Goal: Navigation & Orientation: Locate item on page

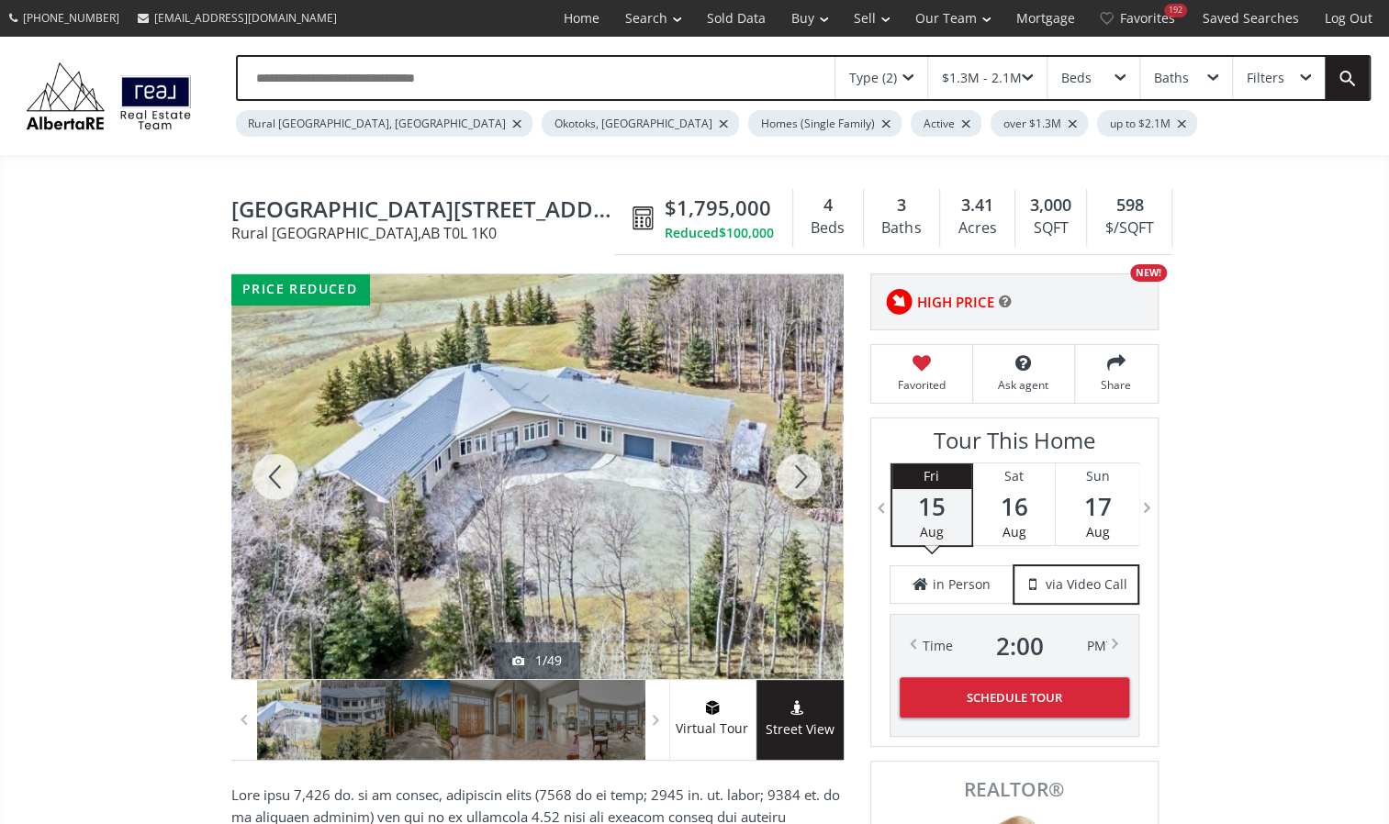
click at [788, 463] on div at bounding box center [799, 476] width 88 height 405
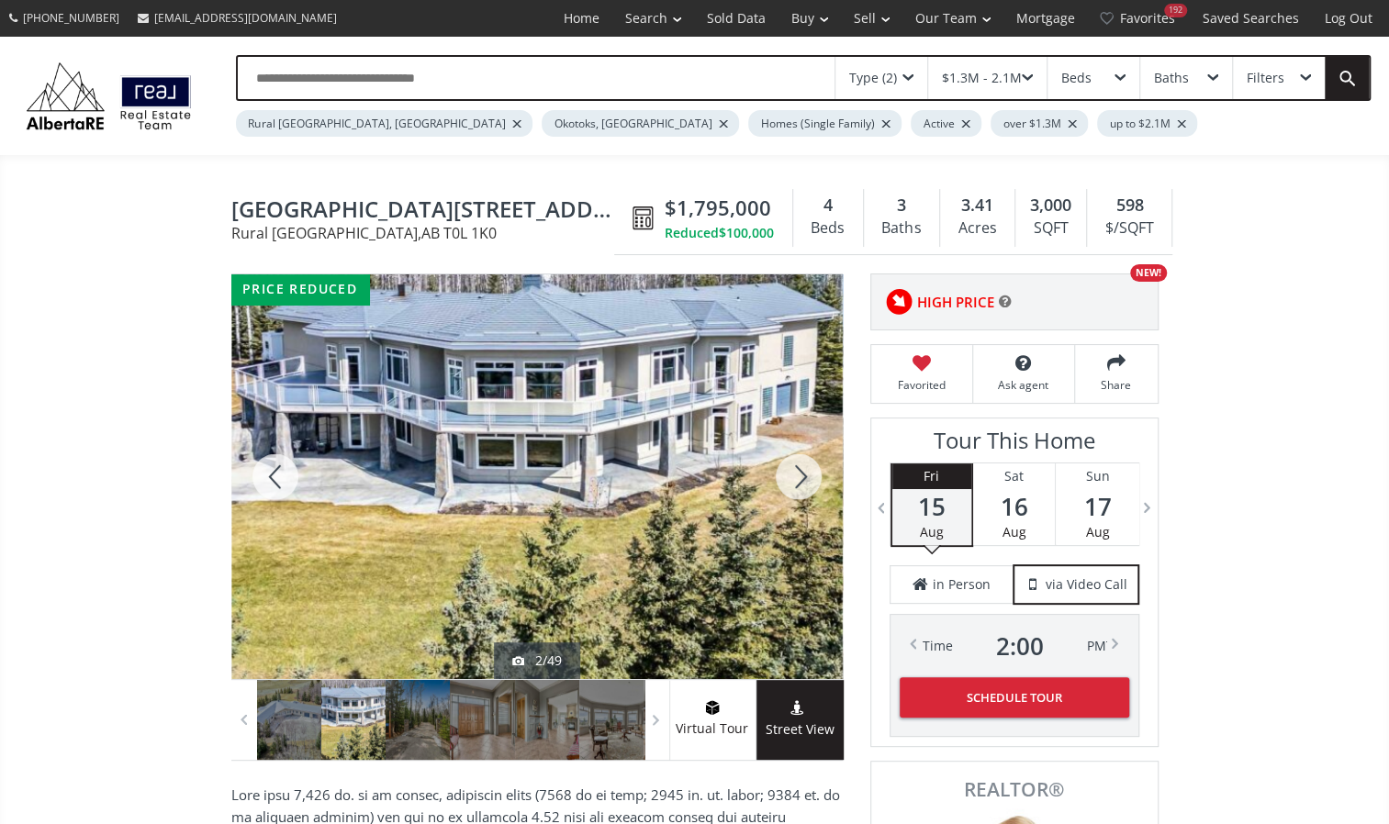
click at [788, 463] on div at bounding box center [799, 476] width 88 height 405
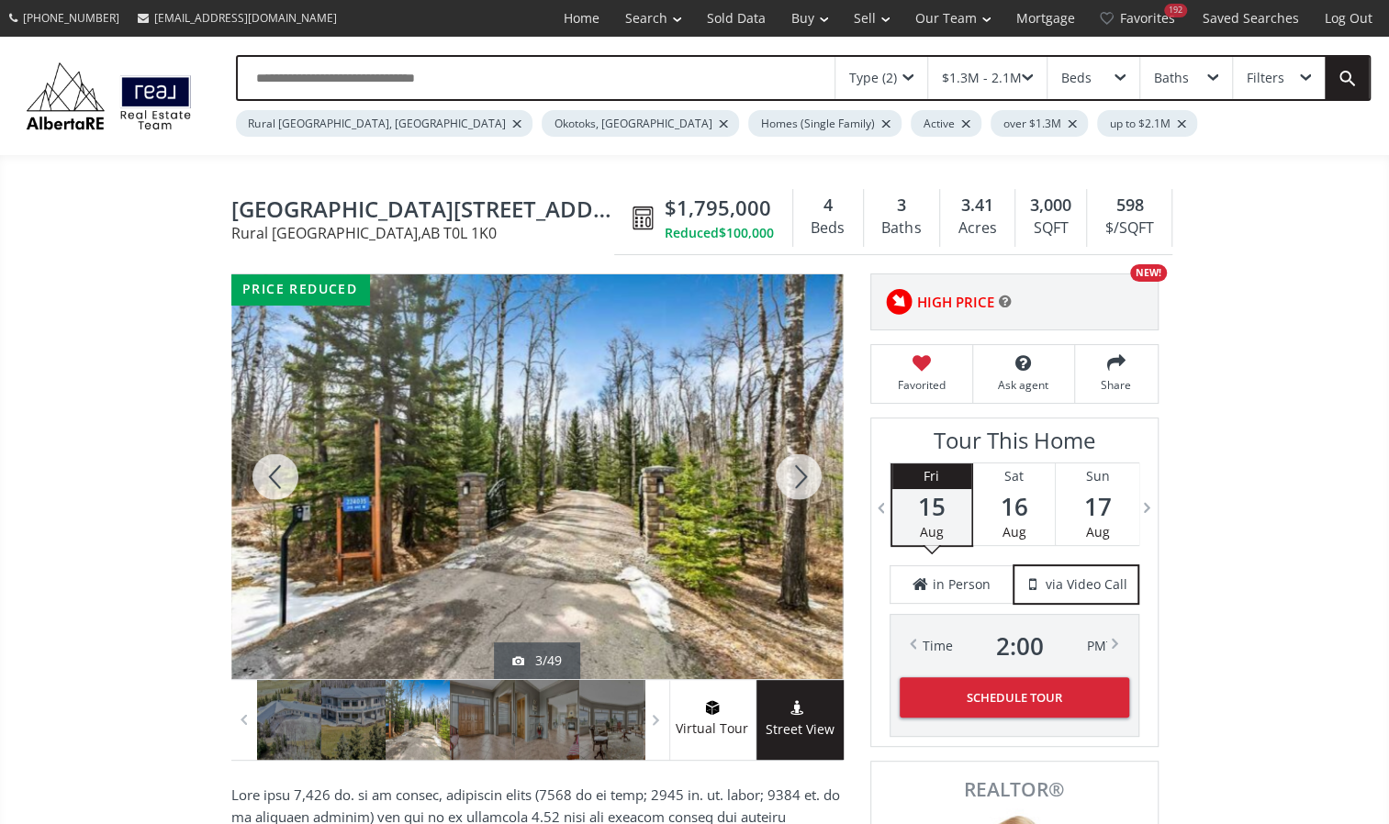
click at [788, 463] on div at bounding box center [799, 476] width 88 height 405
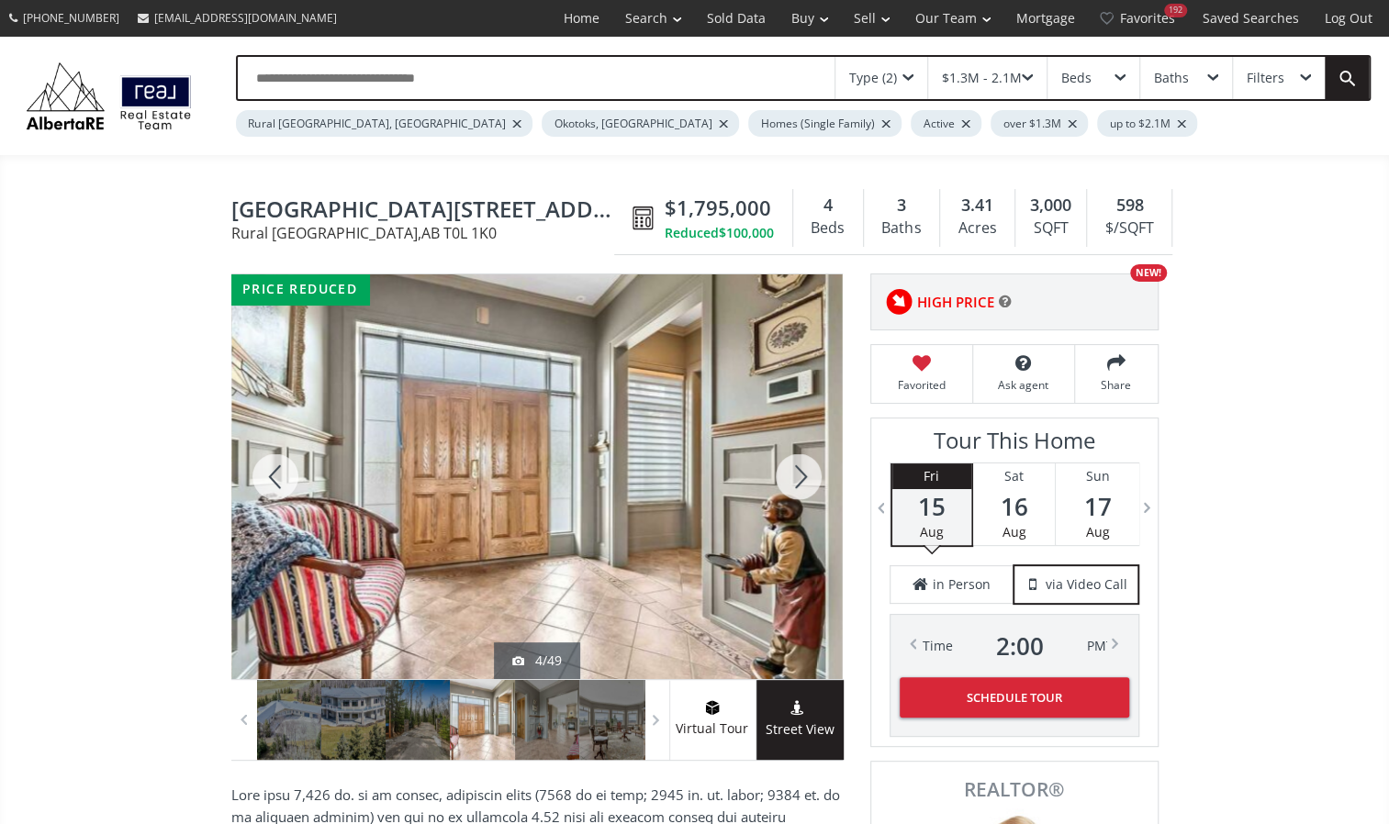
click at [788, 463] on div at bounding box center [799, 476] width 88 height 405
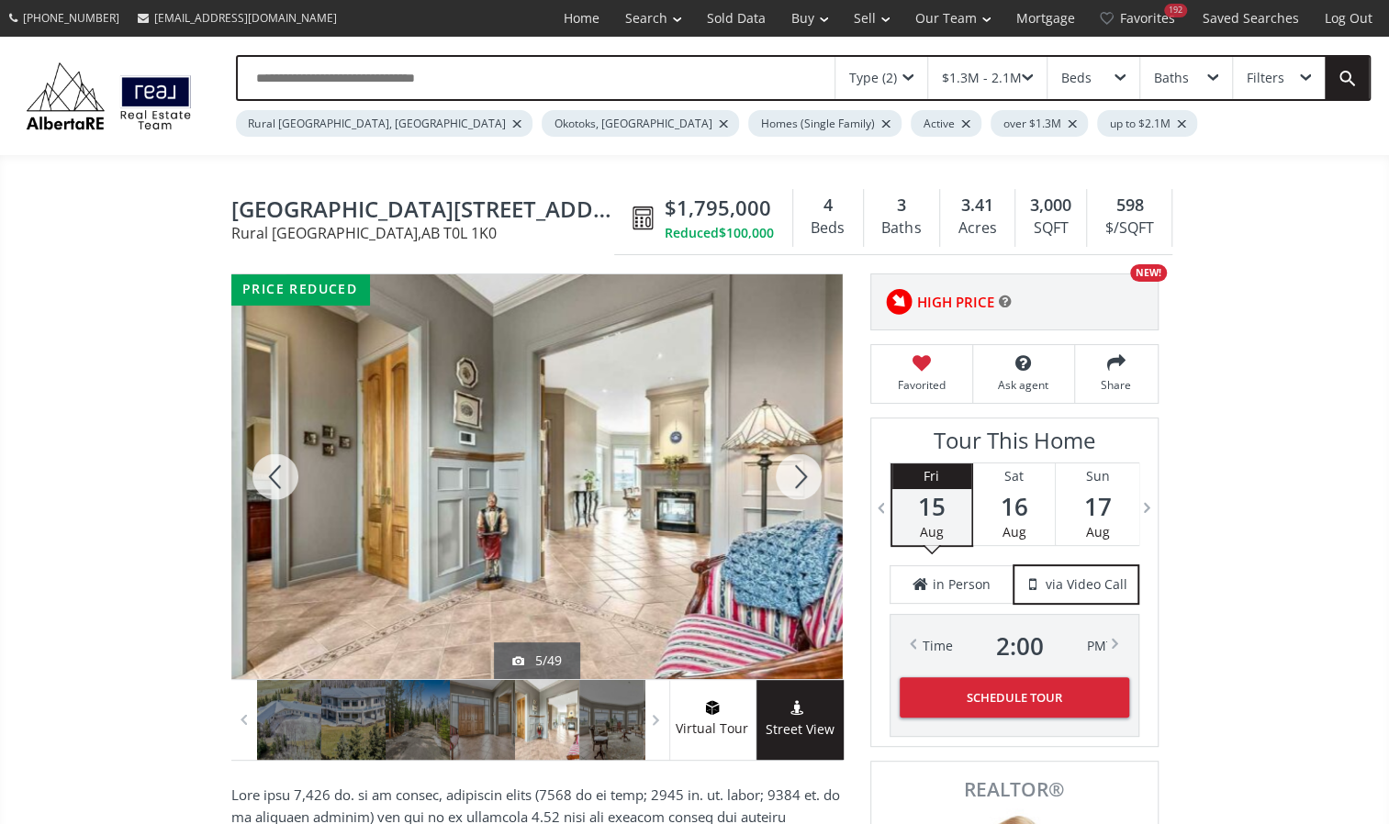
click at [788, 463] on div at bounding box center [799, 476] width 88 height 405
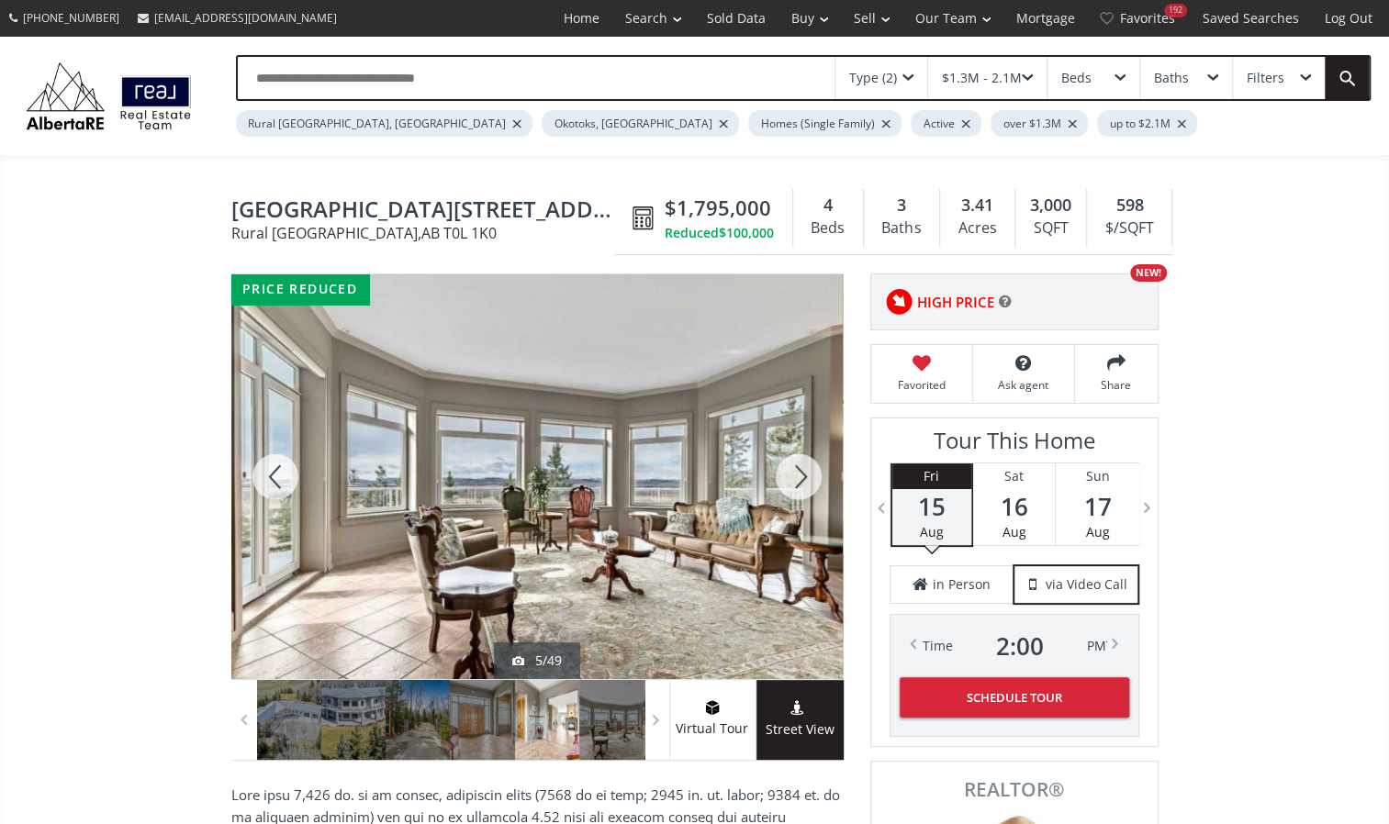
click at [788, 463] on div at bounding box center [799, 476] width 88 height 405
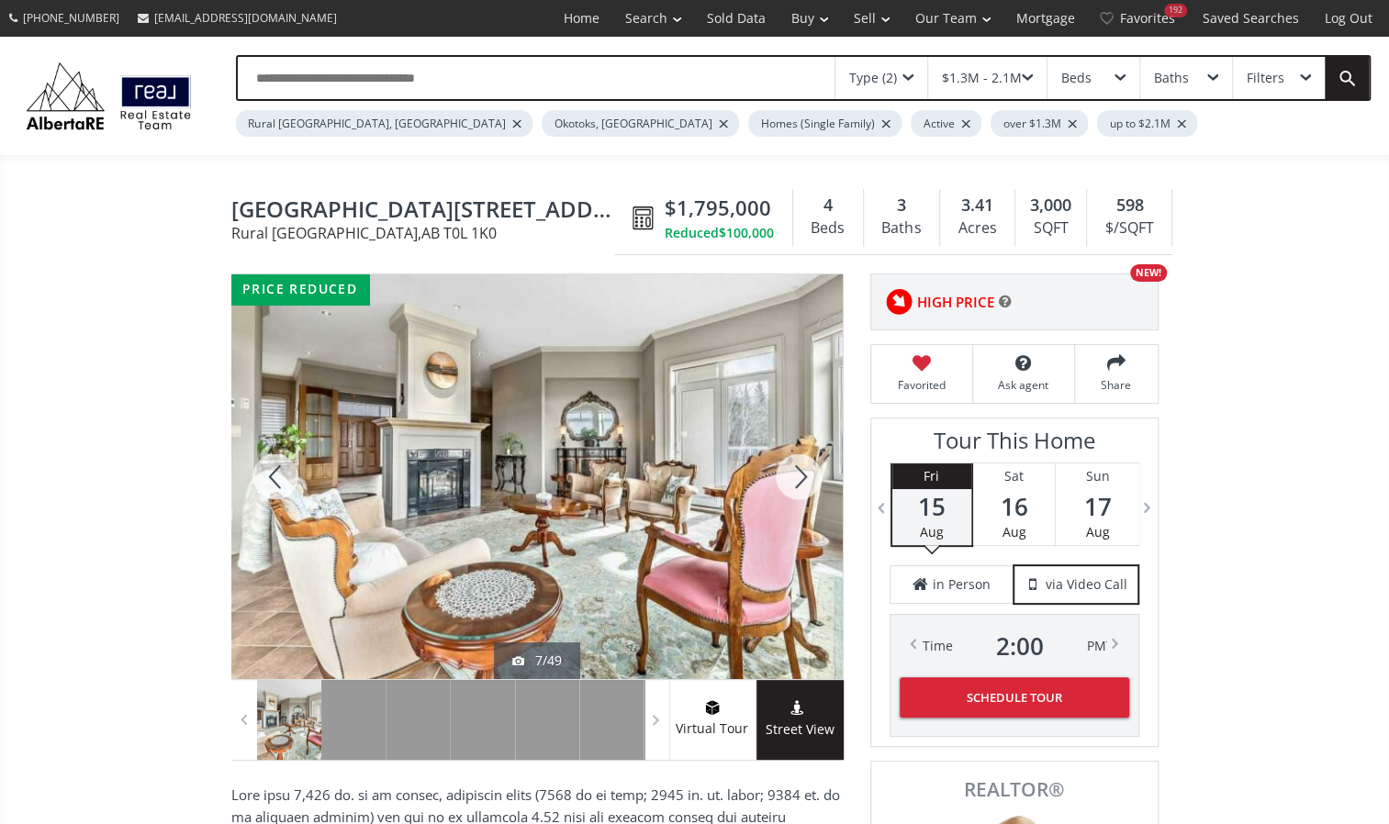
click at [788, 463] on div at bounding box center [799, 476] width 88 height 405
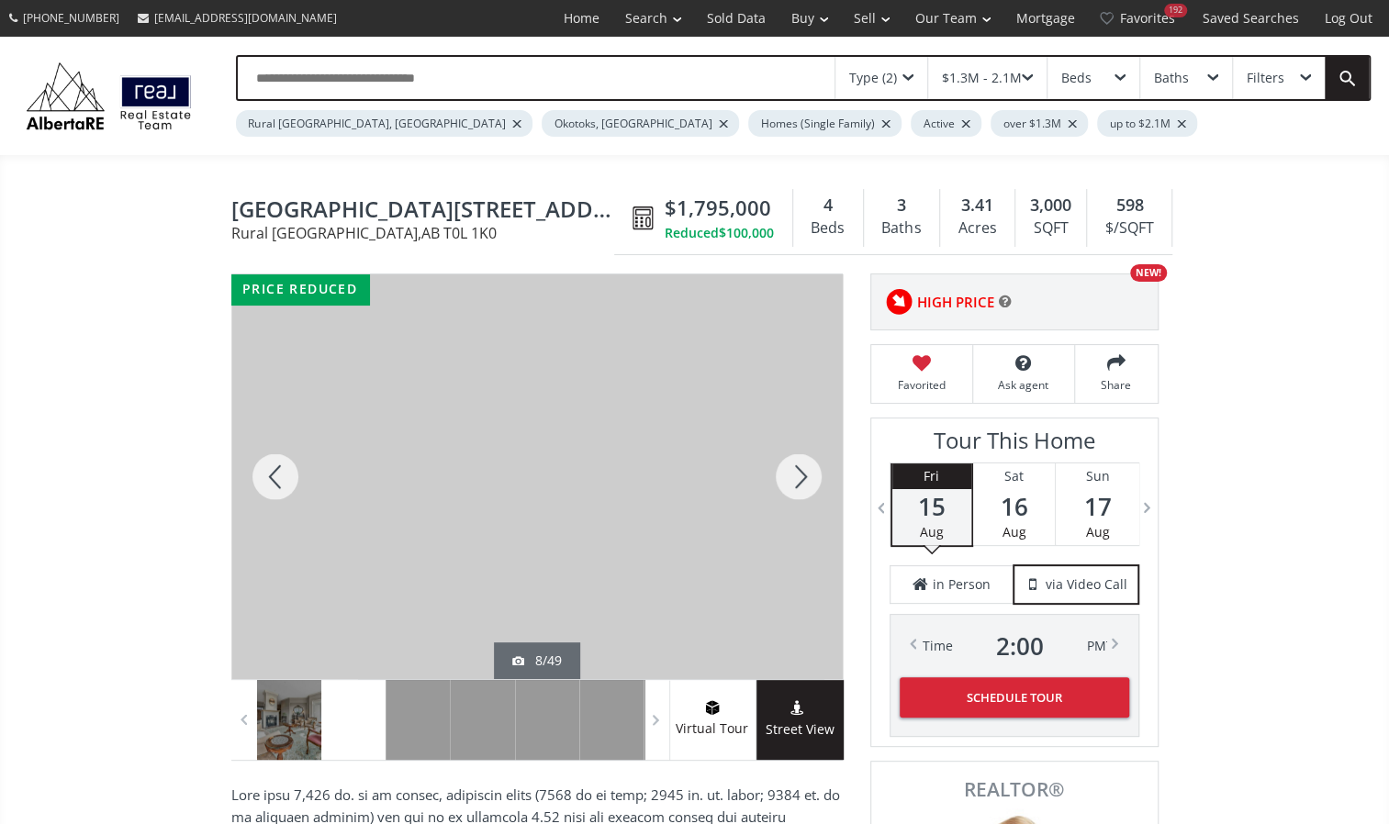
click at [788, 463] on div at bounding box center [799, 476] width 88 height 405
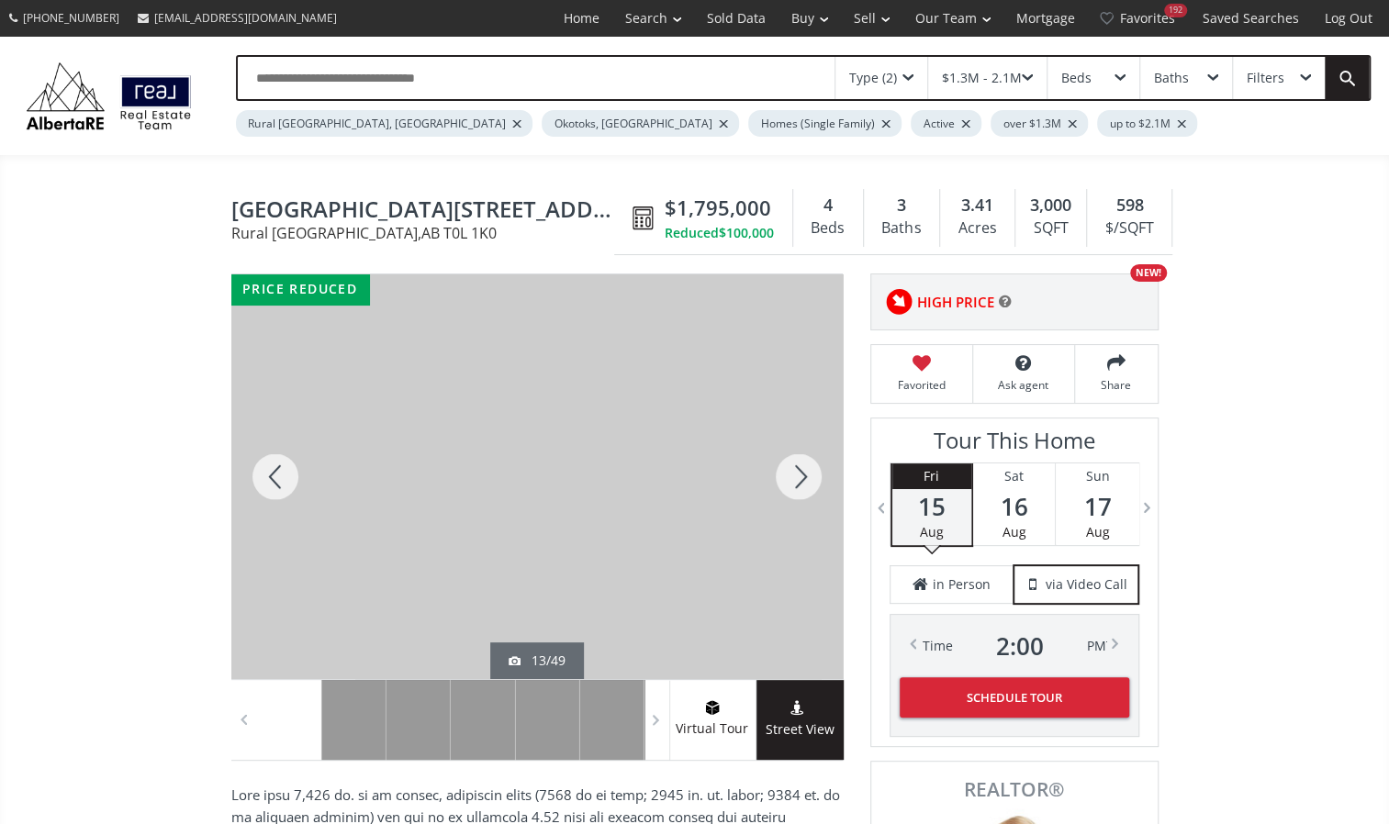
click at [788, 463] on div at bounding box center [799, 476] width 88 height 405
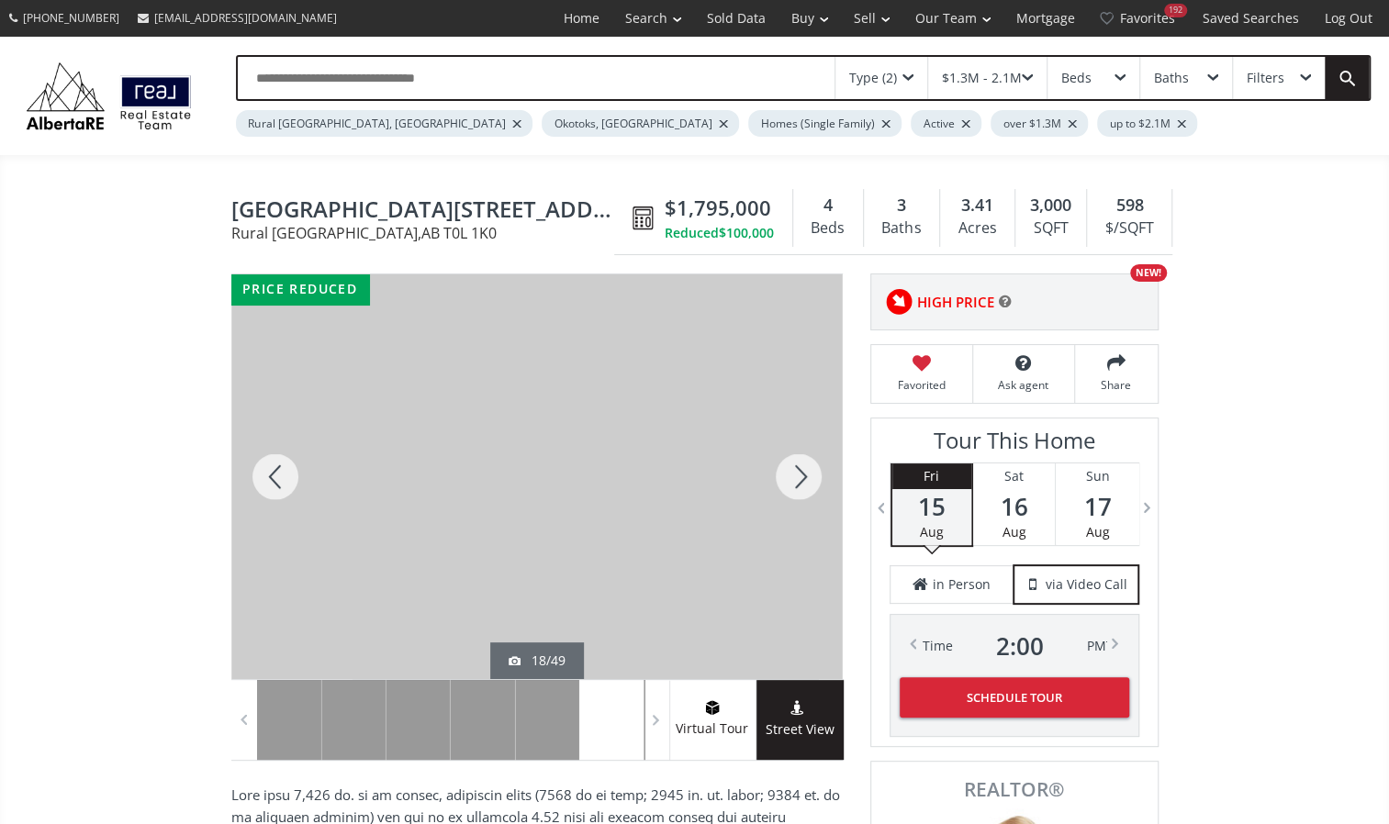
click at [788, 463] on div at bounding box center [799, 476] width 88 height 405
click at [788, 461] on div at bounding box center [799, 476] width 88 height 405
click at [788, 457] on div at bounding box center [799, 476] width 88 height 405
click at [788, 456] on div at bounding box center [799, 476] width 88 height 405
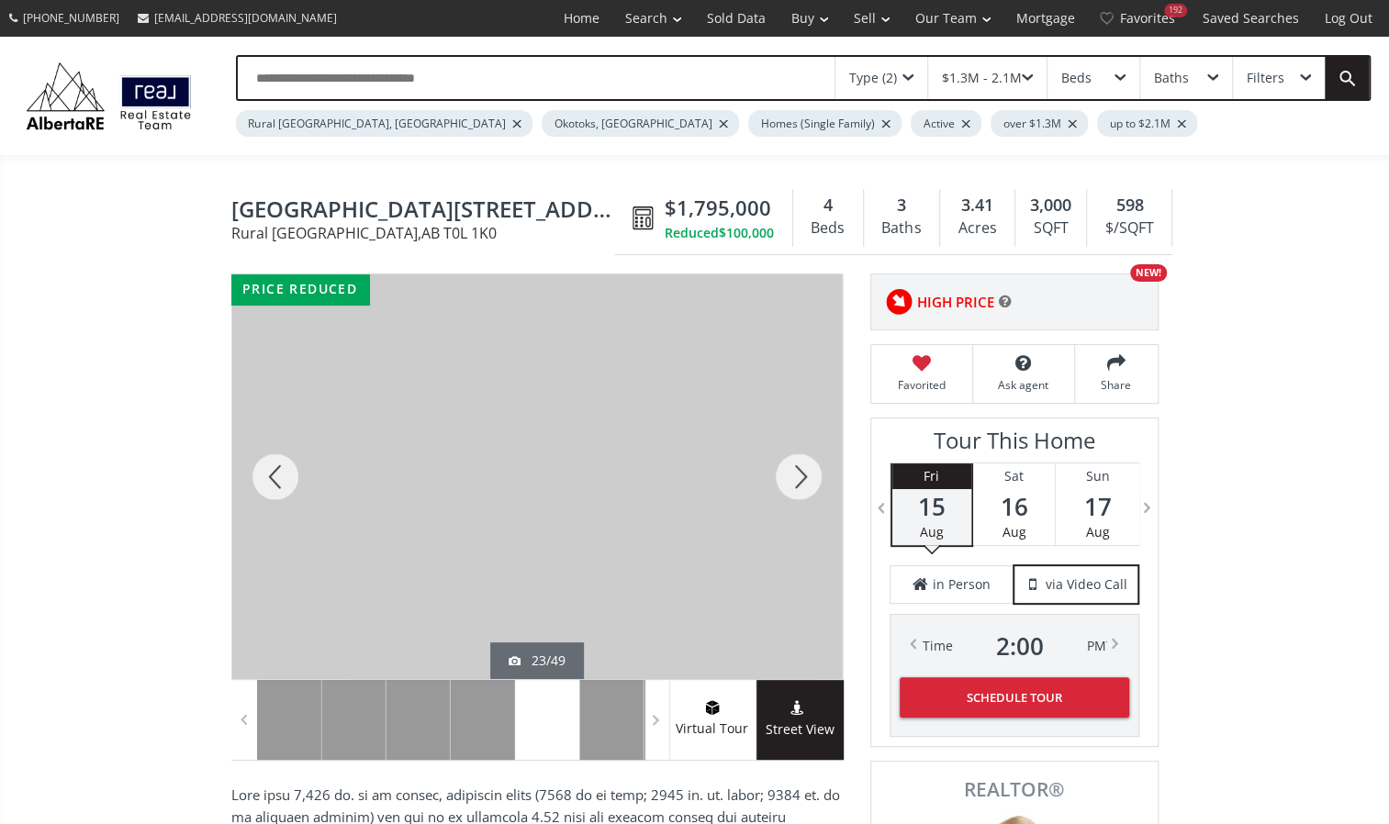
click at [788, 456] on div at bounding box center [799, 476] width 88 height 405
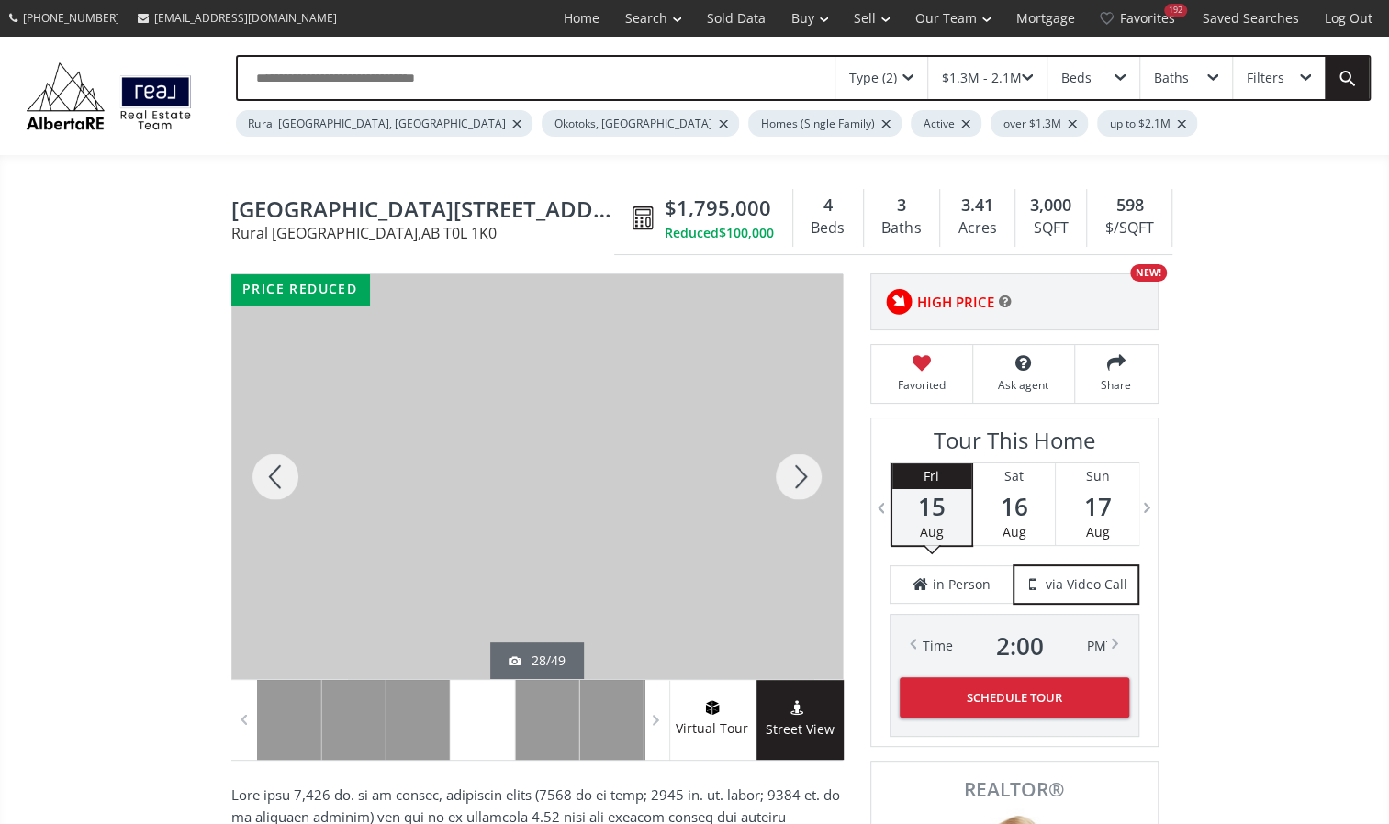
click at [788, 456] on div at bounding box center [799, 476] width 88 height 405
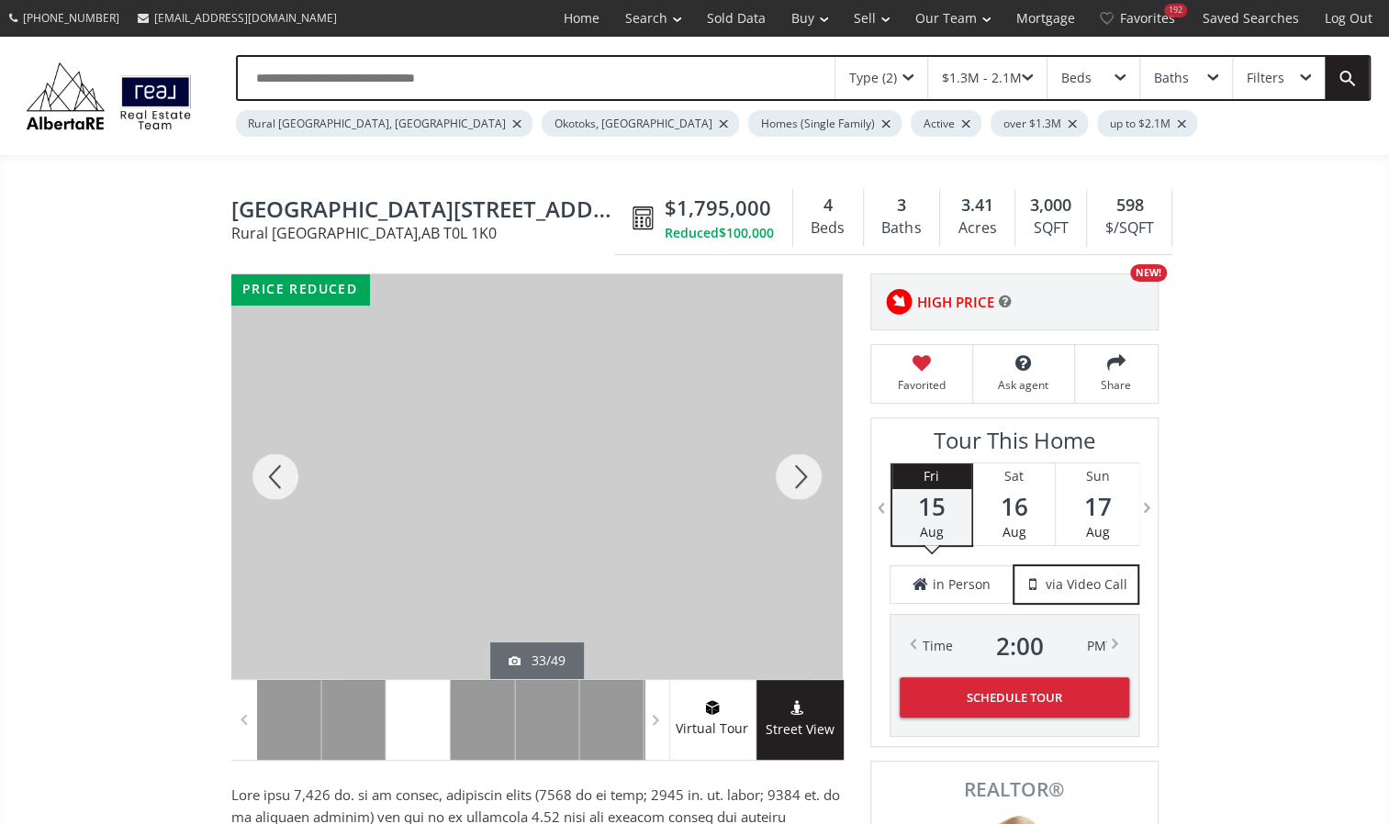
click at [788, 456] on div at bounding box center [799, 476] width 88 height 405
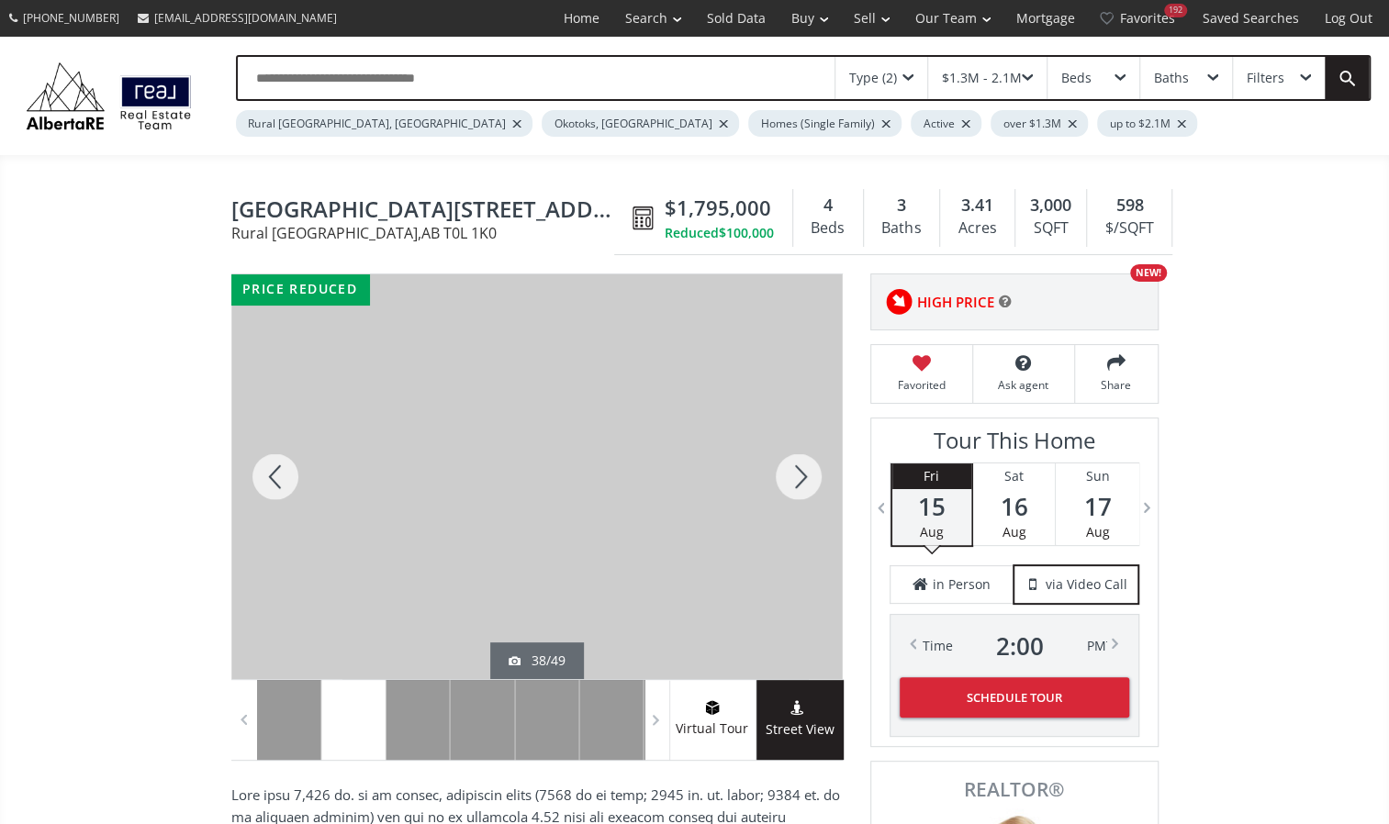
click at [788, 456] on div at bounding box center [799, 476] width 88 height 405
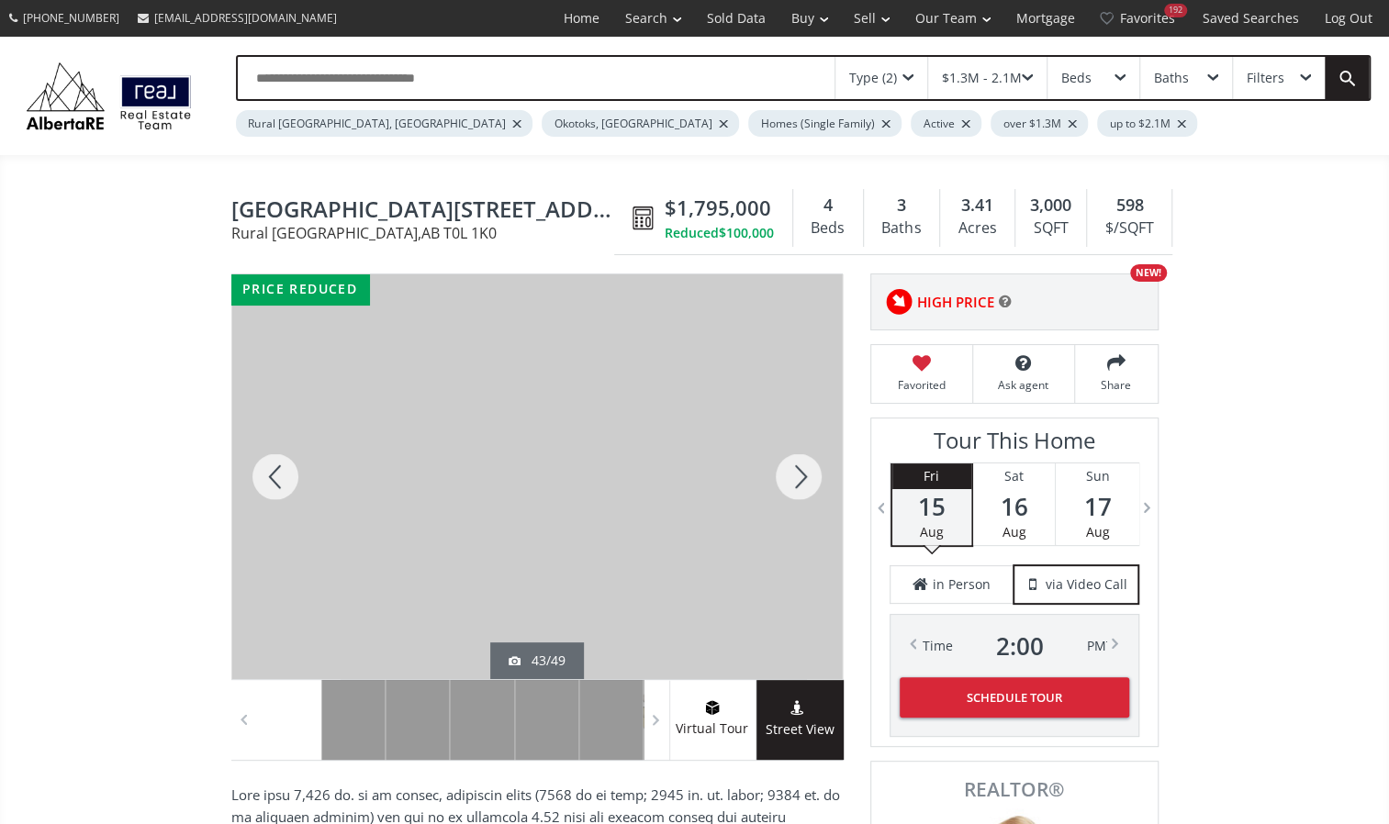
click at [788, 456] on div at bounding box center [799, 476] width 88 height 405
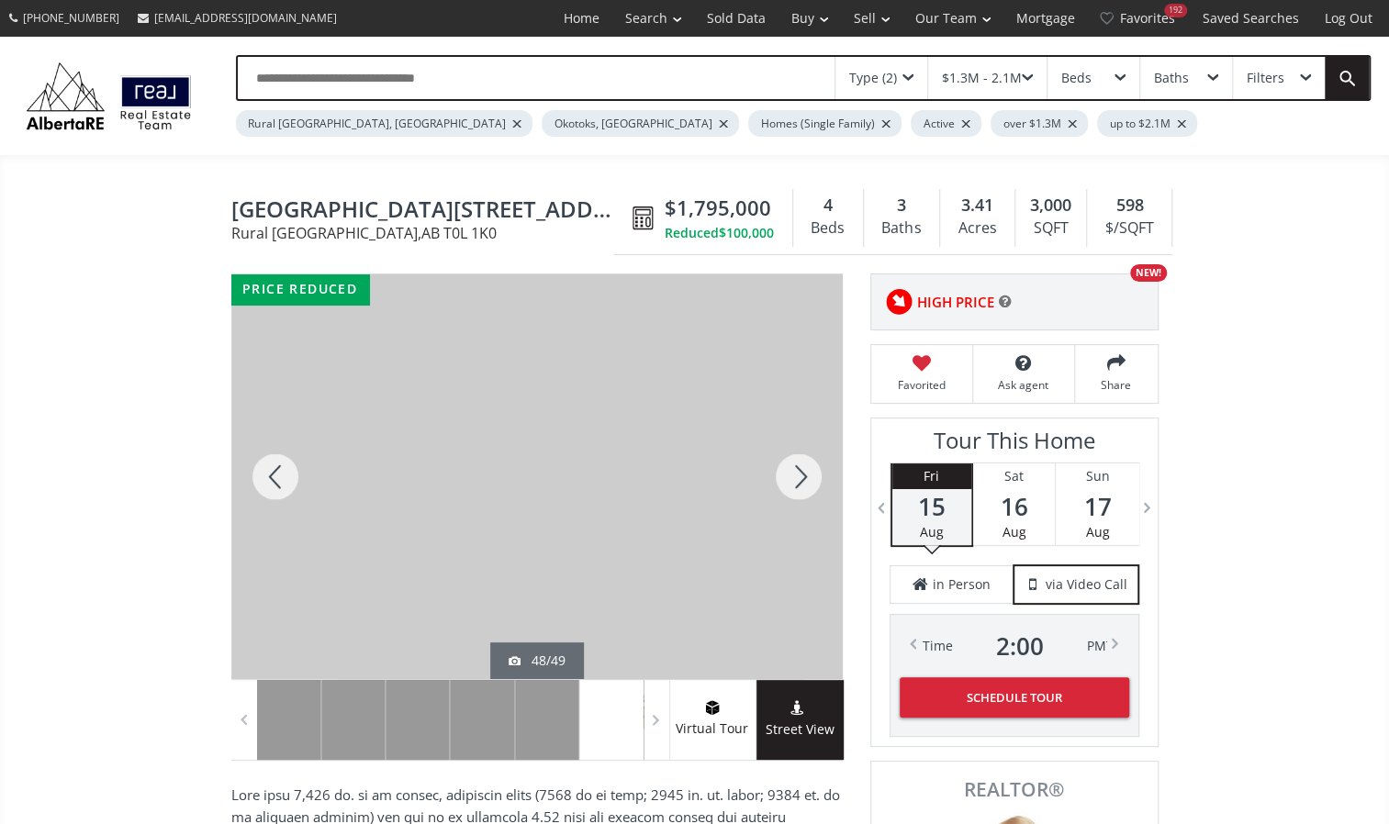
click at [788, 456] on div at bounding box center [799, 476] width 88 height 405
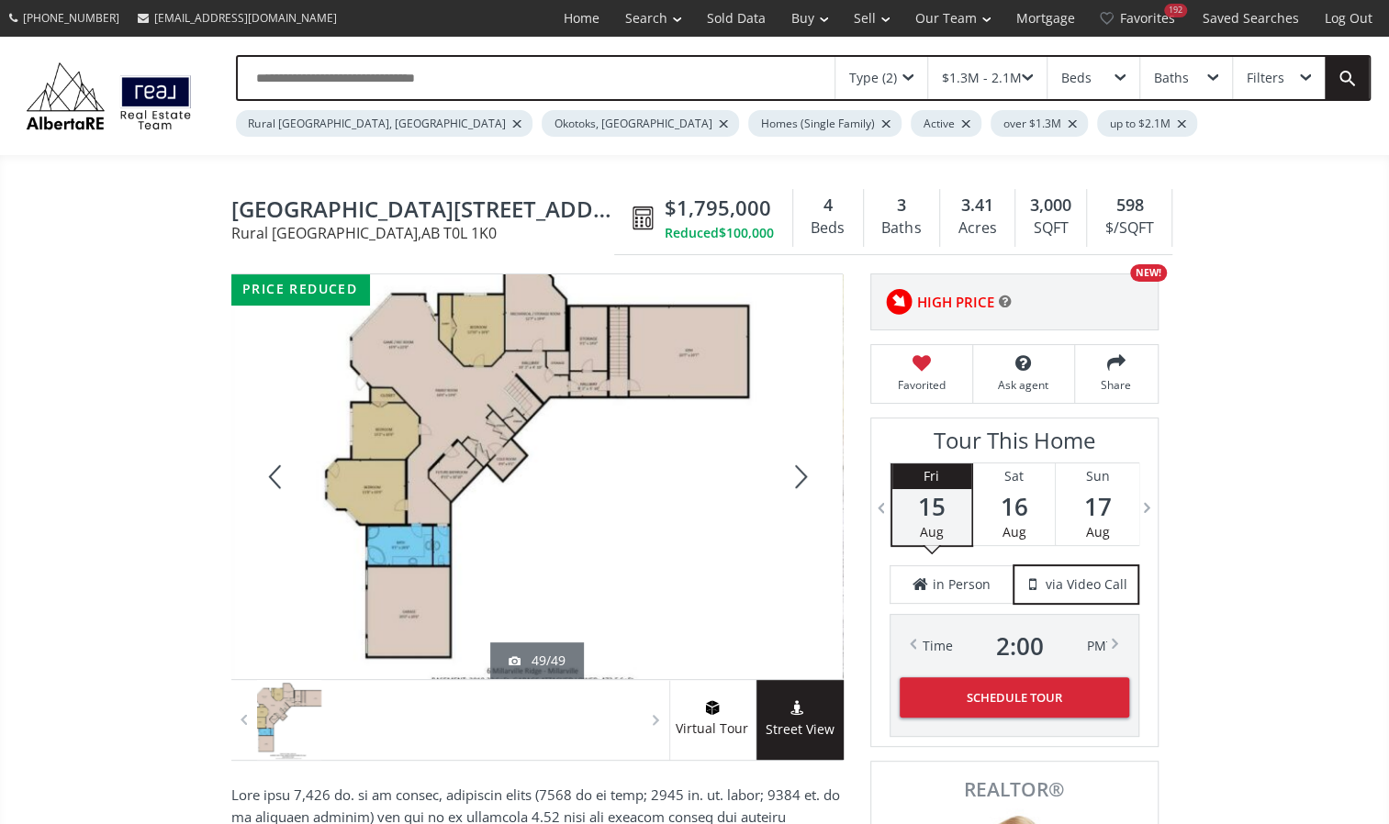
click at [788, 456] on div at bounding box center [799, 476] width 88 height 405
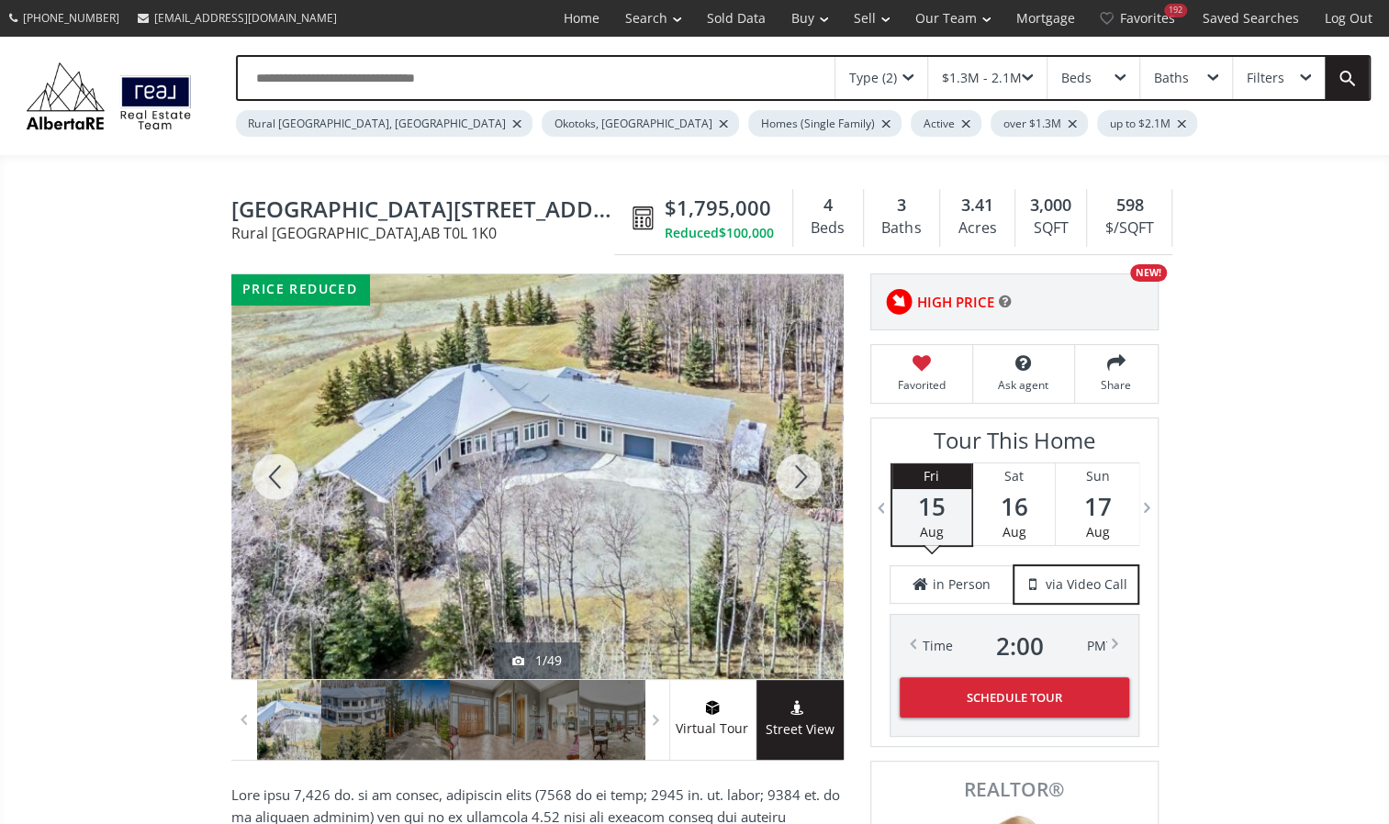
click at [788, 456] on div at bounding box center [799, 476] width 88 height 405
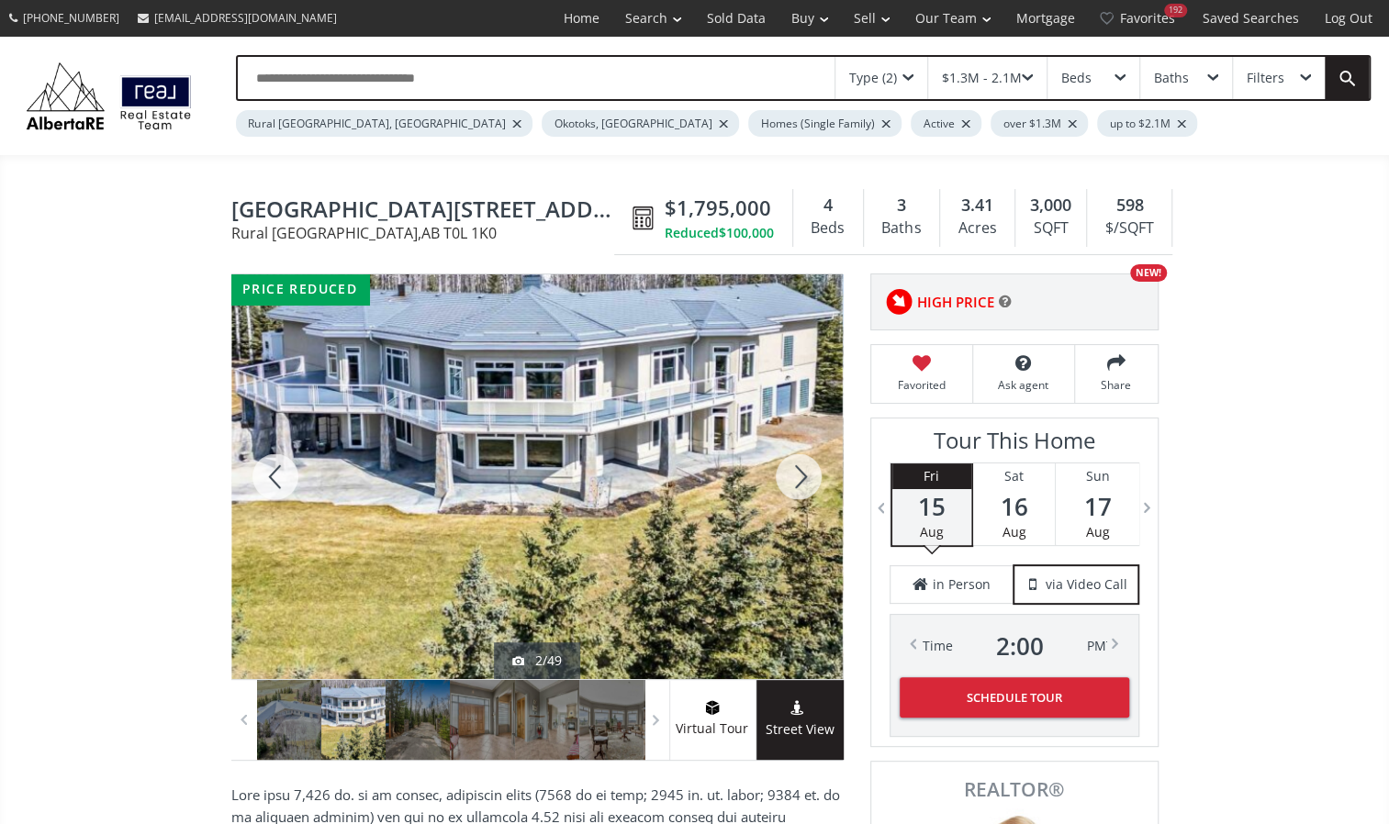
click at [279, 459] on div at bounding box center [275, 476] width 88 height 405
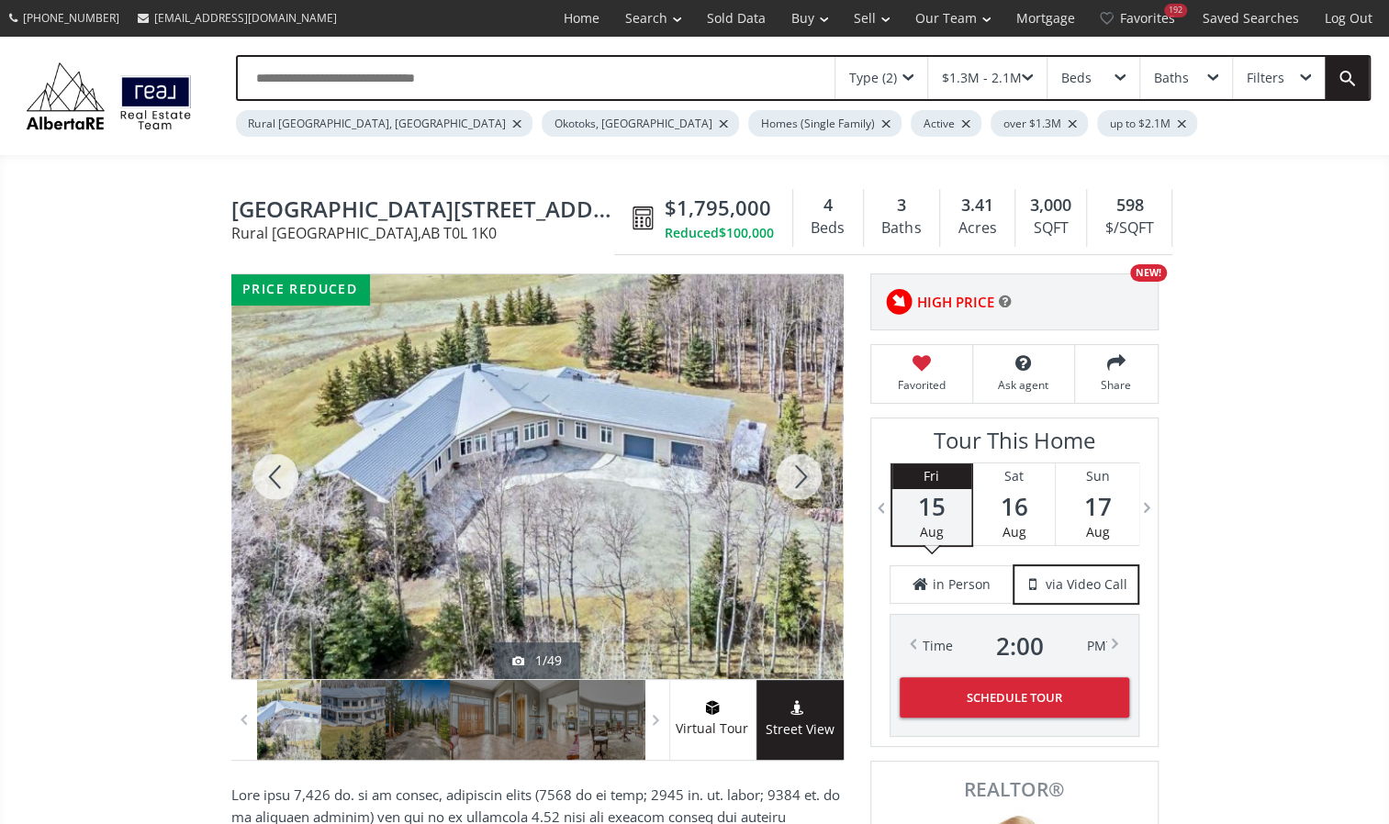
click at [279, 459] on div at bounding box center [275, 476] width 88 height 405
